Goal: Find specific page/section: Find specific page/section

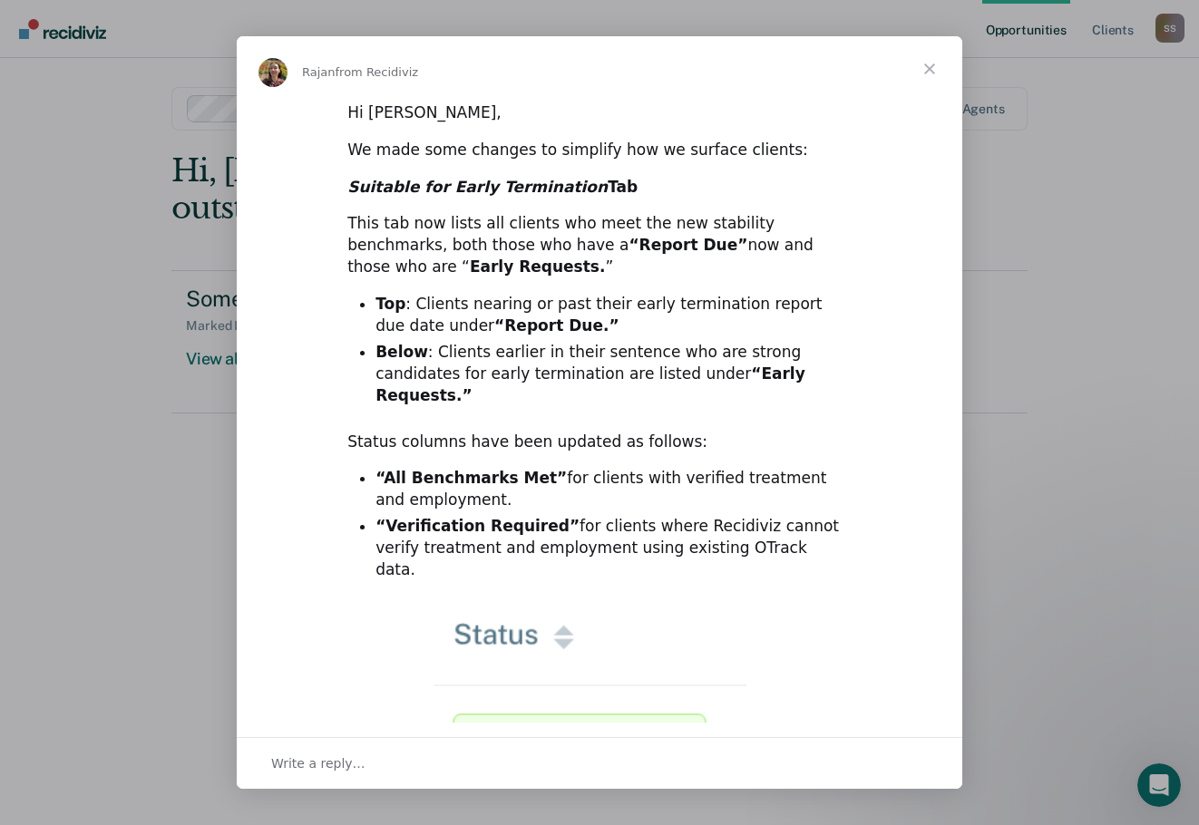
click at [932, 64] on span "Close" at bounding box center [929, 68] width 65 height 65
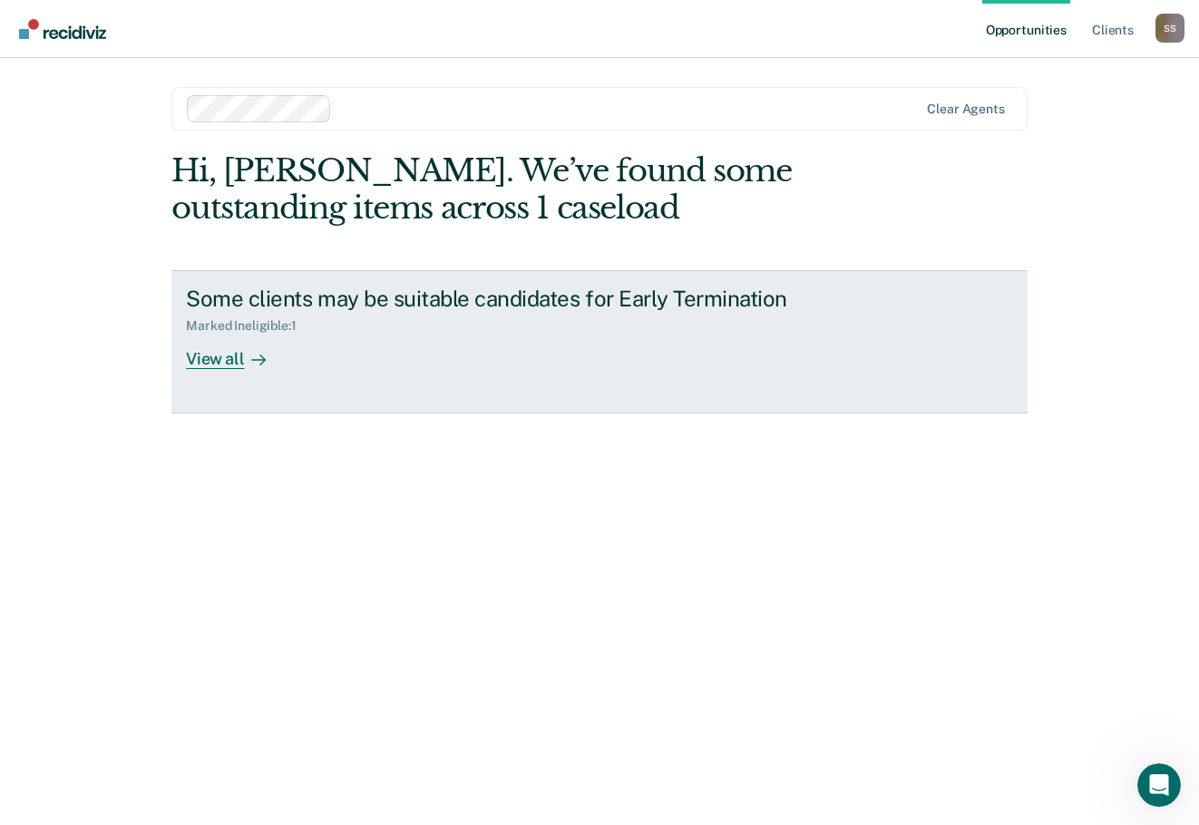
click at [248, 327] on div "Marked Ineligible : 1" at bounding box center [248, 325] width 124 height 15
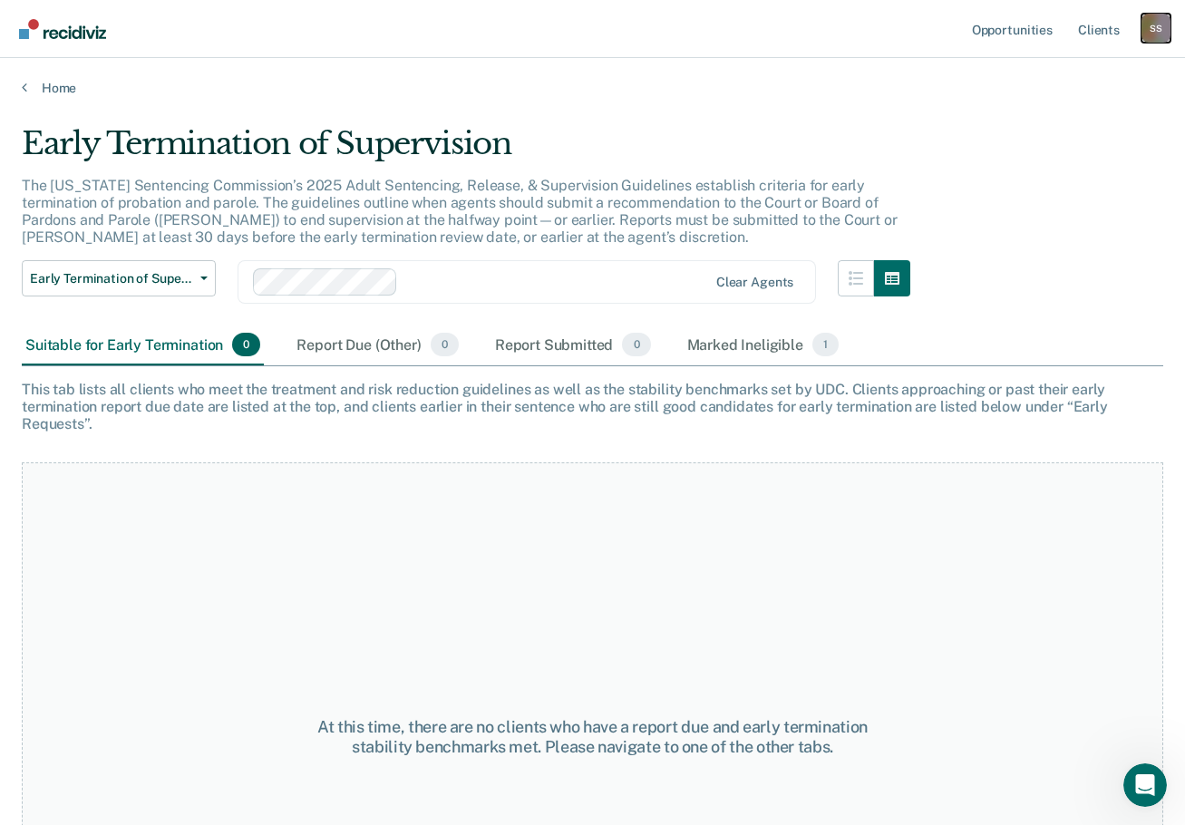
click at [1163, 30] on div "S S" at bounding box center [1156, 28] width 29 height 29
click at [1038, 73] on link "Profile" at bounding box center [1083, 73] width 146 height 15
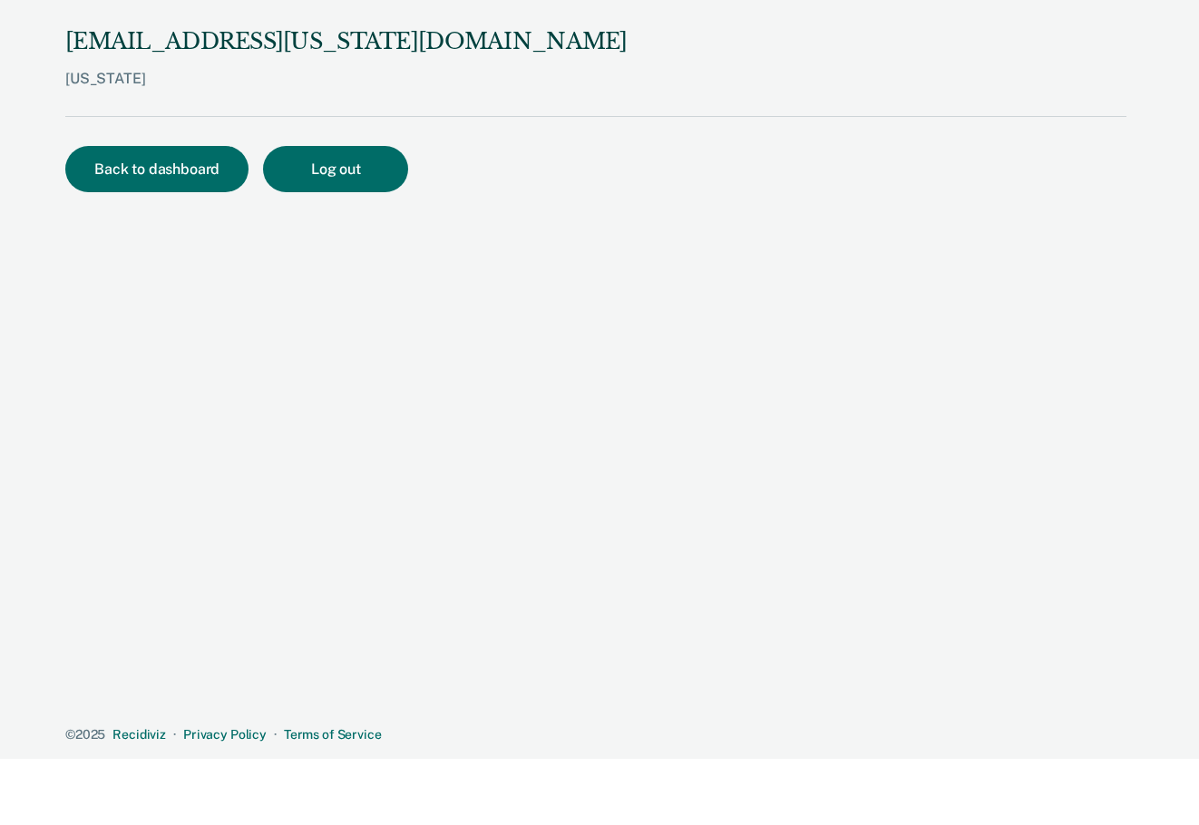
drag, startPoint x: 167, startPoint y: 35, endPoint x: 167, endPoint y: 47, distance: 11.8
click at [167, 38] on div "[EMAIL_ADDRESS][US_STATE][DOMAIN_NAME]" at bounding box center [346, 42] width 562 height 26
click at [157, 174] on button "Back to dashboard" at bounding box center [156, 169] width 183 height 46
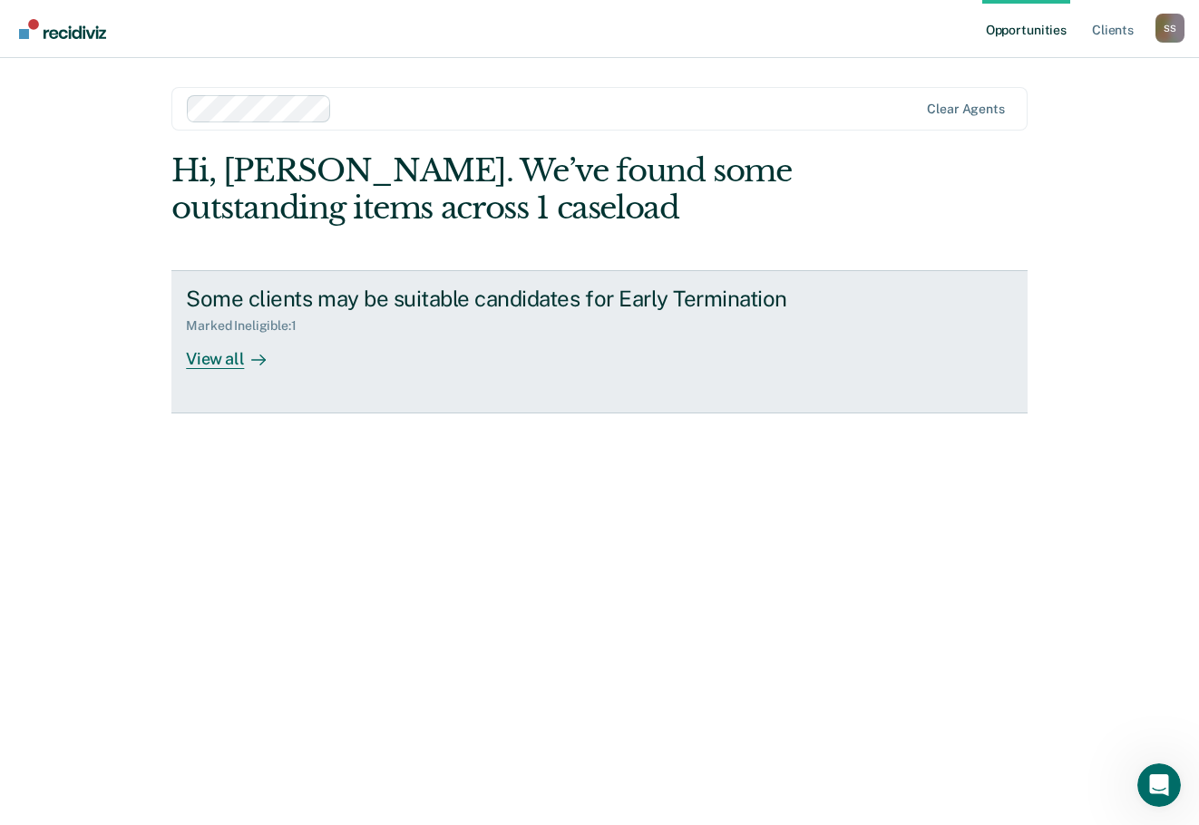
click at [210, 356] on div "View all" at bounding box center [237, 351] width 102 height 35
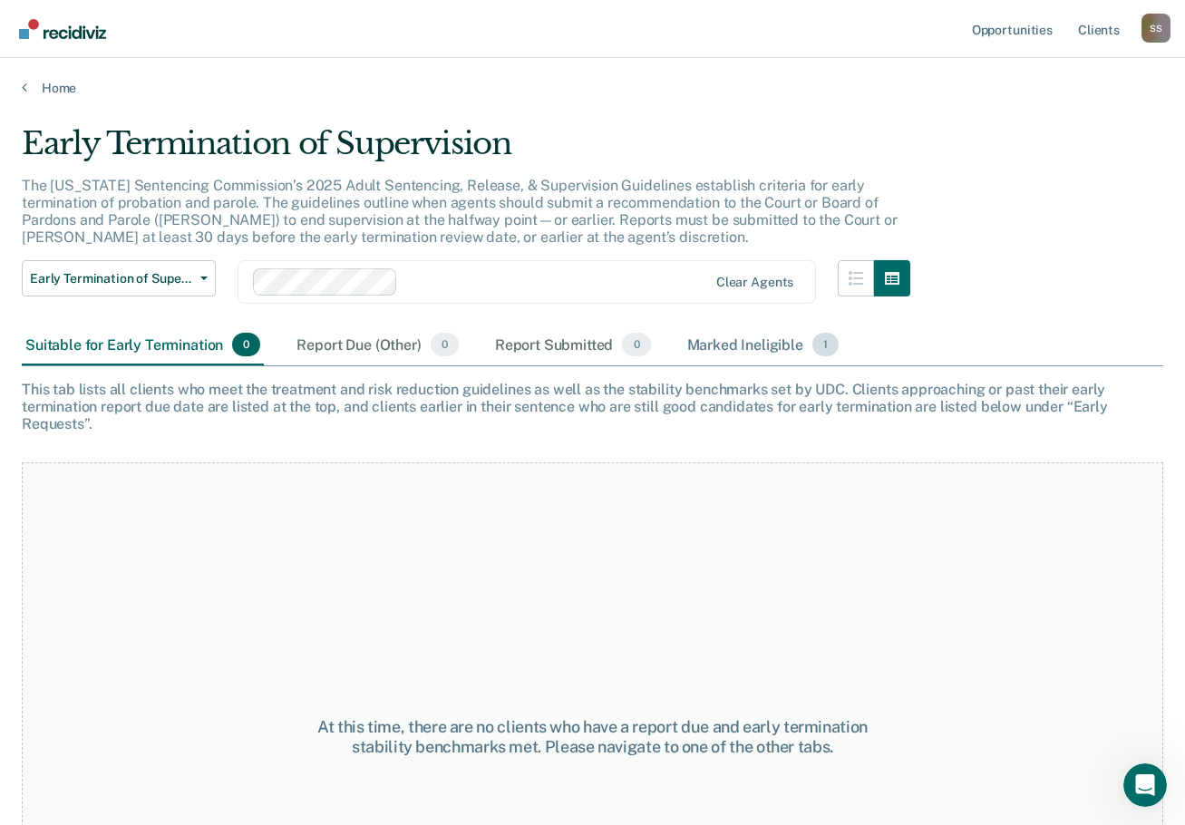
click at [744, 333] on div "Marked Ineligible 1" at bounding box center [764, 346] width 160 height 40
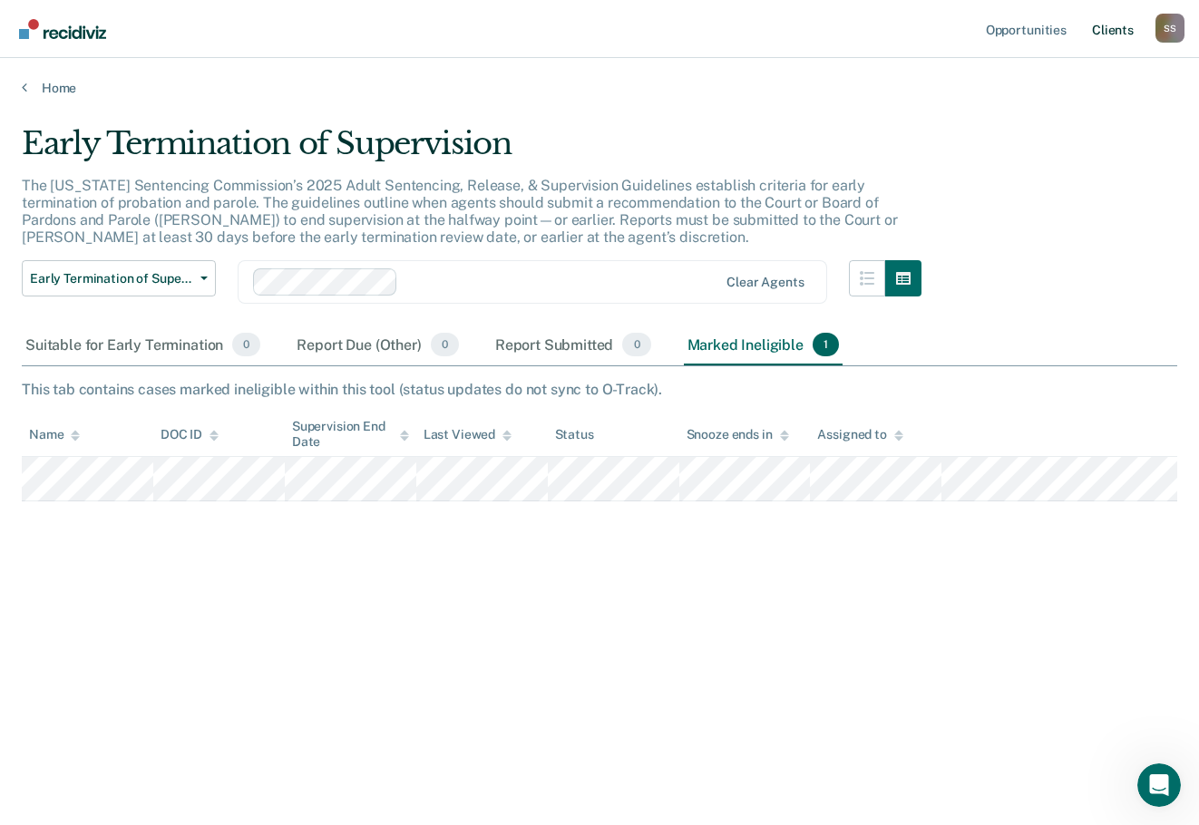
click at [1105, 25] on link "Client s" at bounding box center [1112, 29] width 49 height 58
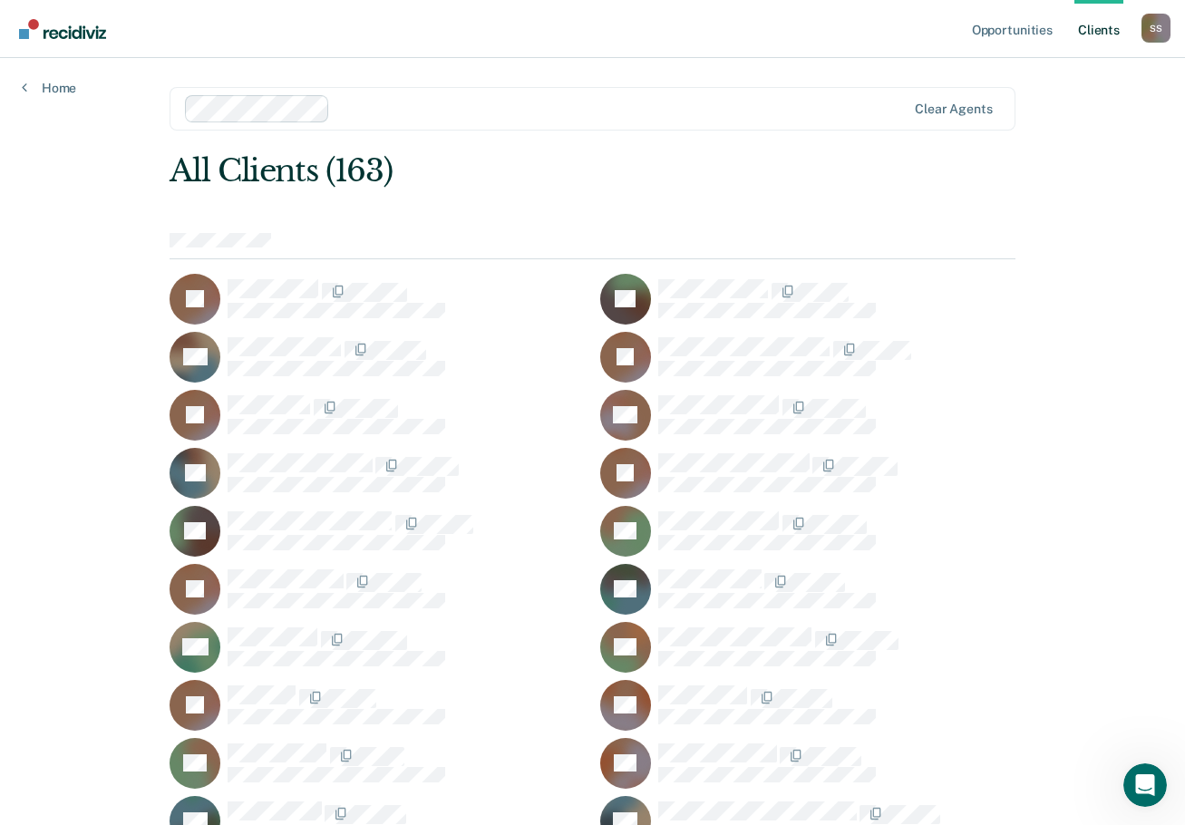
click at [785, 175] on div "All Clients (163)" at bounding box center [508, 170] width 677 height 37
